Goal: Information Seeking & Learning: Understand process/instructions

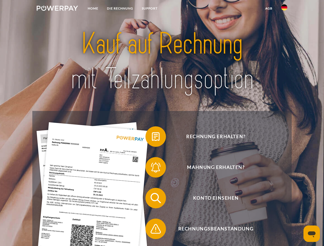
click at [57, 9] on img at bounding box center [57, 8] width 41 height 5
click at [284, 9] on img at bounding box center [284, 7] width 6 height 6
click at [269, 8] on link "agb" at bounding box center [269, 8] width 16 height 9
click at [152, 138] on span at bounding box center [148, 137] width 26 height 26
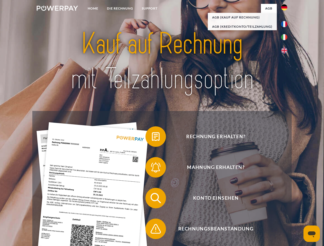
click at [152, 169] on span at bounding box center [148, 168] width 26 height 26
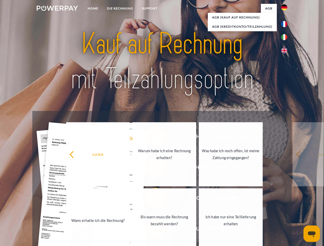
click at [152, 199] on link "Bis wann muss die Rechnung bezahlt werden?" at bounding box center [164, 221] width 64 height 64
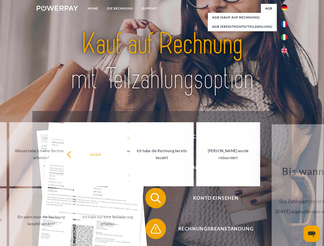
click at [152, 230] on span at bounding box center [148, 229] width 26 height 26
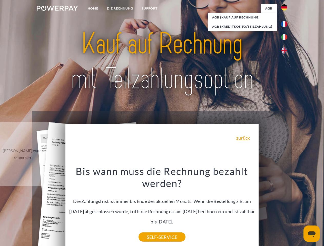
click at [312, 234] on icon "Messaging-Fenster öffnen" at bounding box center [312, 235] width 8 height 6
